Goal: Task Accomplishment & Management: Use online tool/utility

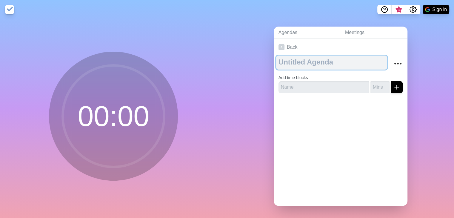
click at [318, 59] on textarea at bounding box center [331, 63] width 111 height 14
type textarea "LAWS381"
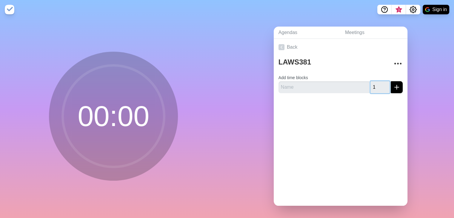
type input "1"
click at [383, 88] on input "1" at bounding box center [380, 87] width 19 height 12
drag, startPoint x: 374, startPoint y: 92, endPoint x: 362, endPoint y: 96, distance: 12.9
click at [362, 93] on div "1" at bounding box center [341, 87] width 124 height 12
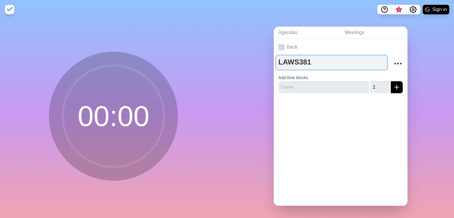
click at [301, 58] on textarea "LAWS381" at bounding box center [331, 63] width 111 height 14
drag, startPoint x: 310, startPoint y: 65, endPoint x: 250, endPoint y: 67, distance: 59.5
click at [250, 67] on div "Agendas Meetings Back LAWS381 Add time blocks 1" at bounding box center [340, 118] width 227 height 199
type textarea "[DATE]"
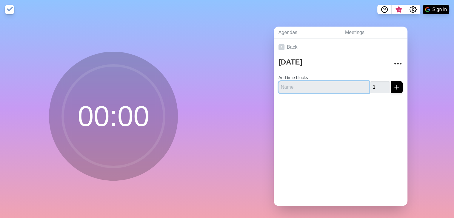
click at [329, 83] on input "text" at bounding box center [324, 87] width 91 height 12
paste input "LAWS381"
type input "LAWS381"
click at [393, 88] on icon "submit" at bounding box center [396, 87] width 7 height 7
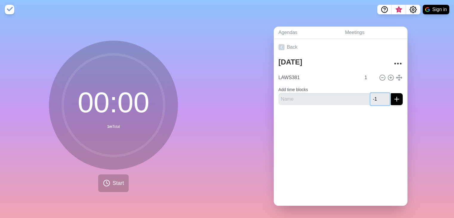
type input "-1"
click at [382, 104] on input "-1" at bounding box center [380, 99] width 19 height 12
click at [389, 79] on icon at bounding box center [391, 77] width 7 height 7
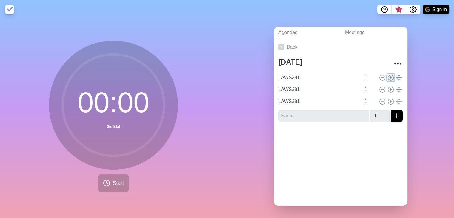
click at [389, 79] on icon at bounding box center [391, 77] width 7 height 7
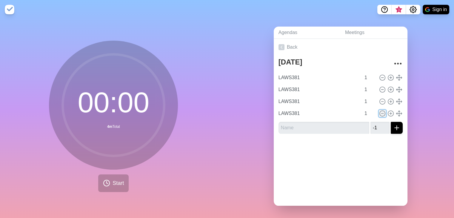
click at [382, 114] on line at bounding box center [383, 114] width 2 height 0
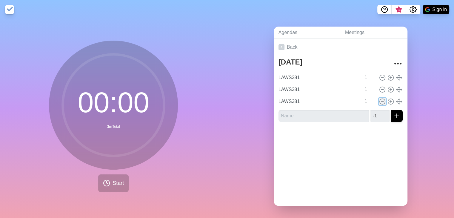
click at [379, 105] on icon at bounding box center [382, 101] width 7 height 7
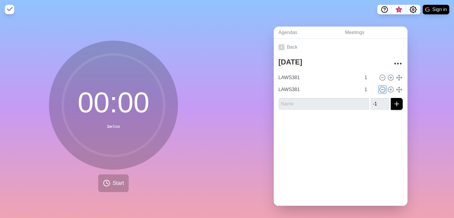
click at [379, 93] on icon at bounding box center [382, 89] width 7 height 7
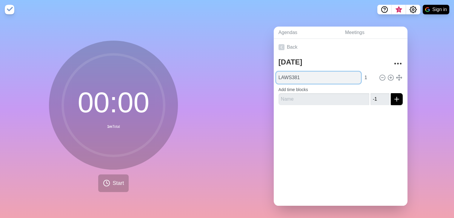
click at [332, 78] on input "LAWS381" at bounding box center [318, 78] width 85 height 12
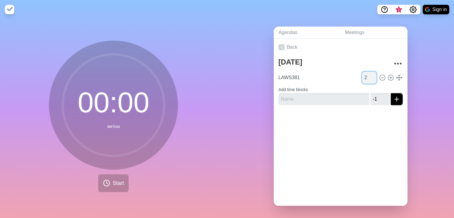
click at [368, 78] on input "2" at bounding box center [369, 78] width 14 height 12
click at [368, 78] on input "3" at bounding box center [369, 78] width 14 height 12
click at [368, 78] on input "4" at bounding box center [369, 78] width 14 height 12
click at [368, 78] on input "5" at bounding box center [369, 78] width 14 height 12
click at [368, 78] on input "6" at bounding box center [369, 78] width 14 height 12
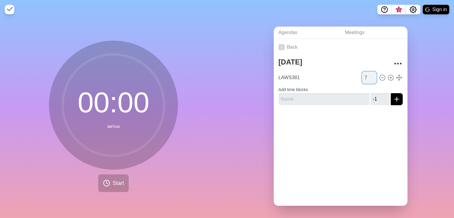
click at [368, 78] on input "7" at bounding box center [369, 78] width 14 height 12
click at [368, 78] on input "8" at bounding box center [369, 78] width 14 height 12
click at [368, 78] on input "9" at bounding box center [369, 78] width 14 height 12
click at [368, 78] on input "10" at bounding box center [369, 78] width 14 height 12
click at [368, 78] on input "11" at bounding box center [369, 78] width 14 height 12
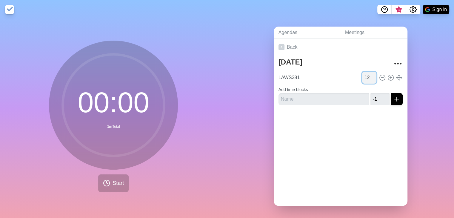
click at [368, 78] on input "12" at bounding box center [369, 78] width 14 height 12
click at [370, 80] on input "11" at bounding box center [369, 78] width 14 height 12
type input "10"
click at [370, 82] on input "10" at bounding box center [369, 78] width 14 height 12
click at [376, 152] on div "Back [DATE] LAWS381 10 Add time blocks -1" at bounding box center [341, 122] width 134 height 167
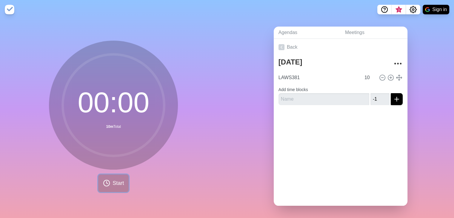
click at [121, 185] on span "Start" at bounding box center [118, 183] width 11 height 8
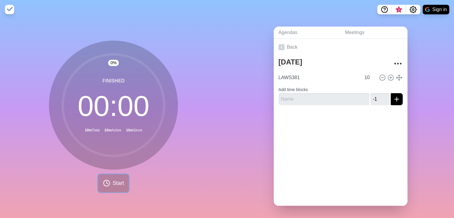
click at [110, 183] on button "Start" at bounding box center [113, 183] width 30 height 18
